Goal: Contribute content: Add original content to the website for others to see

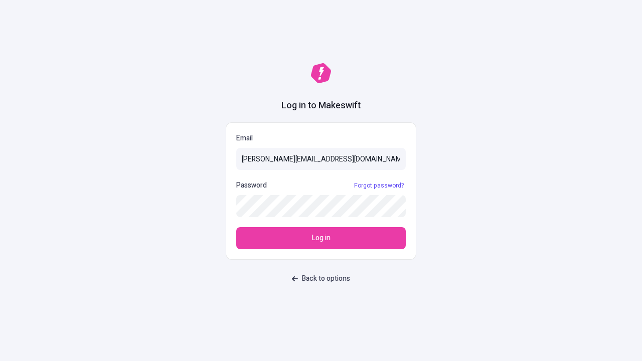
type input "sasha+test-ui@makeswift.com"
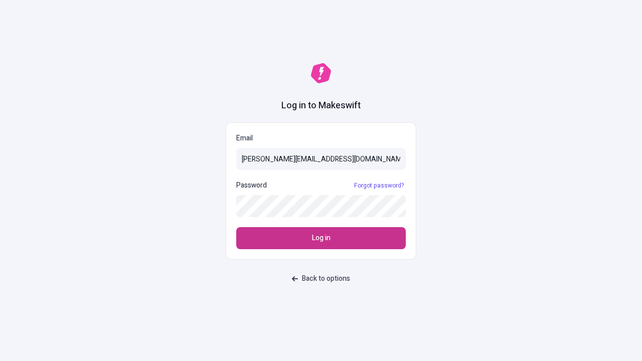
click at [321, 238] on span "Log in" at bounding box center [321, 238] width 19 height 11
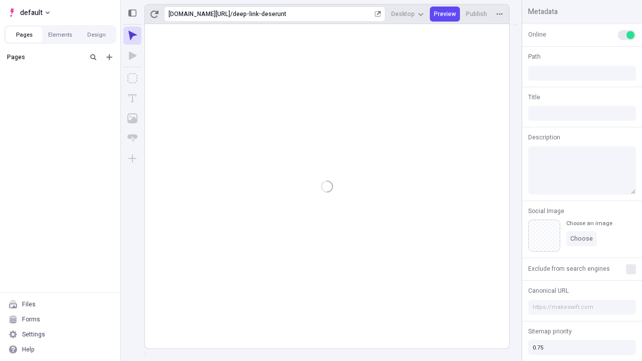
type input "/deep-link-deserunt"
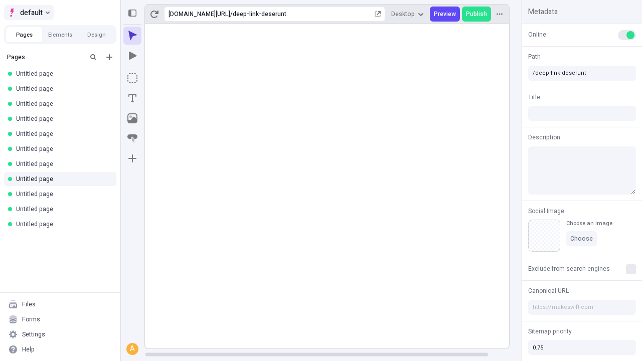
click at [28, 13] on span "default" at bounding box center [31, 13] width 23 height 12
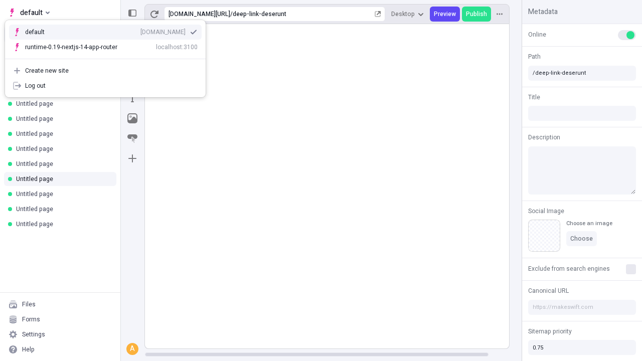
click at [141, 30] on div "[DOMAIN_NAME]" at bounding box center [163, 32] width 45 height 8
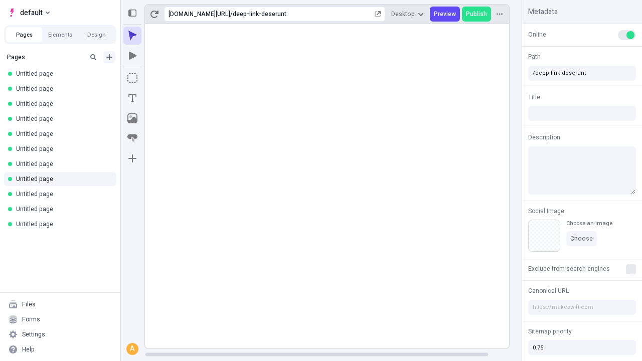
click at [109, 57] on icon "Add new" at bounding box center [109, 57] width 6 height 6
click at [163, 78] on span "Blank page" at bounding box center [169, 78] width 62 height 8
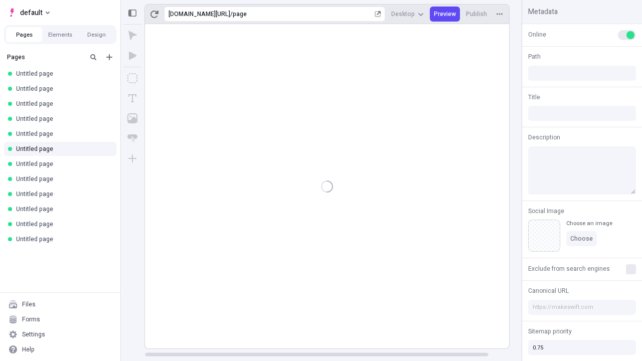
type input "/page"
click at [133, 78] on icon "Box" at bounding box center [132, 78] width 10 height 10
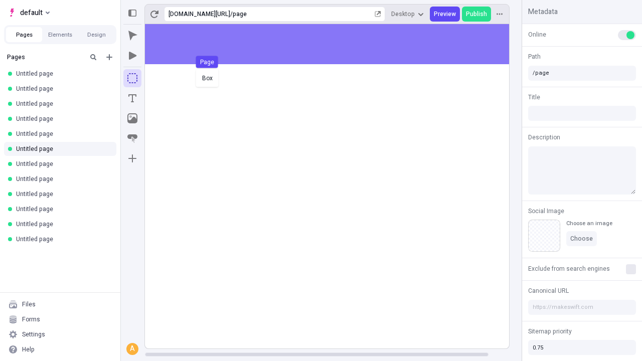
click at [337, 44] on div "Box Page" at bounding box center [321, 180] width 642 height 361
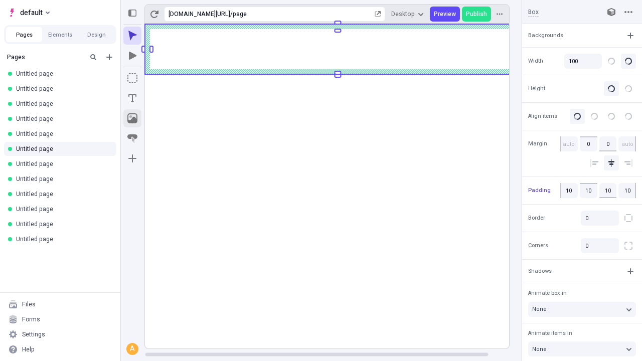
click at [133, 118] on icon "Image" at bounding box center [132, 118] width 10 height 10
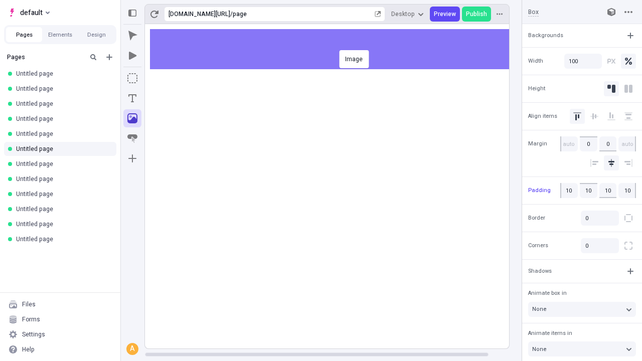
click at [337, 49] on div "Image" at bounding box center [321, 180] width 642 height 361
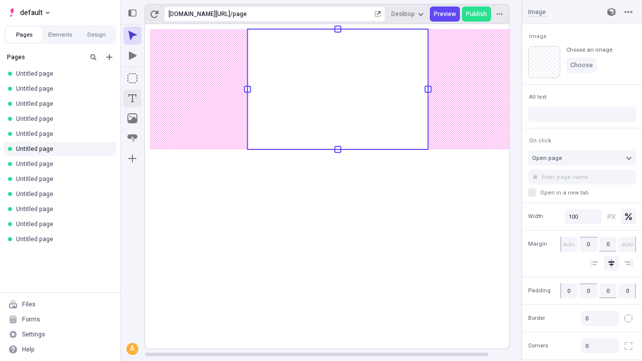
click at [133, 98] on icon "Text" at bounding box center [132, 98] width 8 height 8
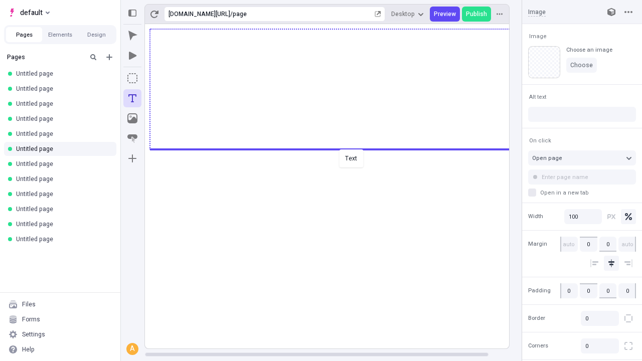
click at [337, 149] on div "Text" at bounding box center [321, 180] width 642 height 361
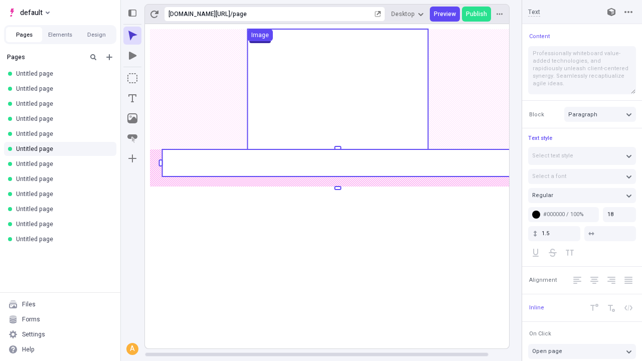
click at [337, 163] on rect at bounding box center [337, 163] width 351 height 27
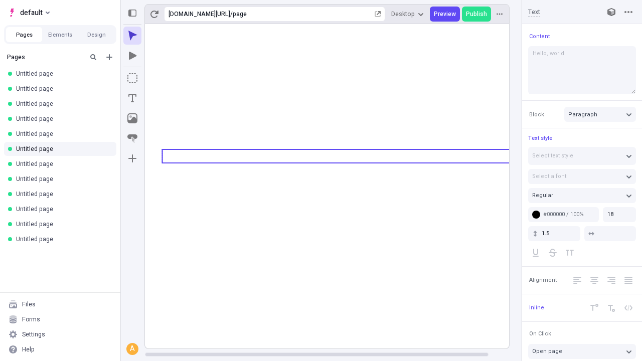
type textarea "Hello, world!"
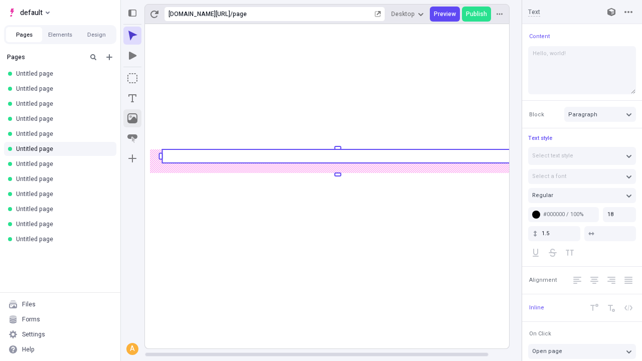
click at [133, 118] on icon "Image" at bounding box center [132, 118] width 10 height 10
